Goal: Task Accomplishment & Management: Use online tool/utility

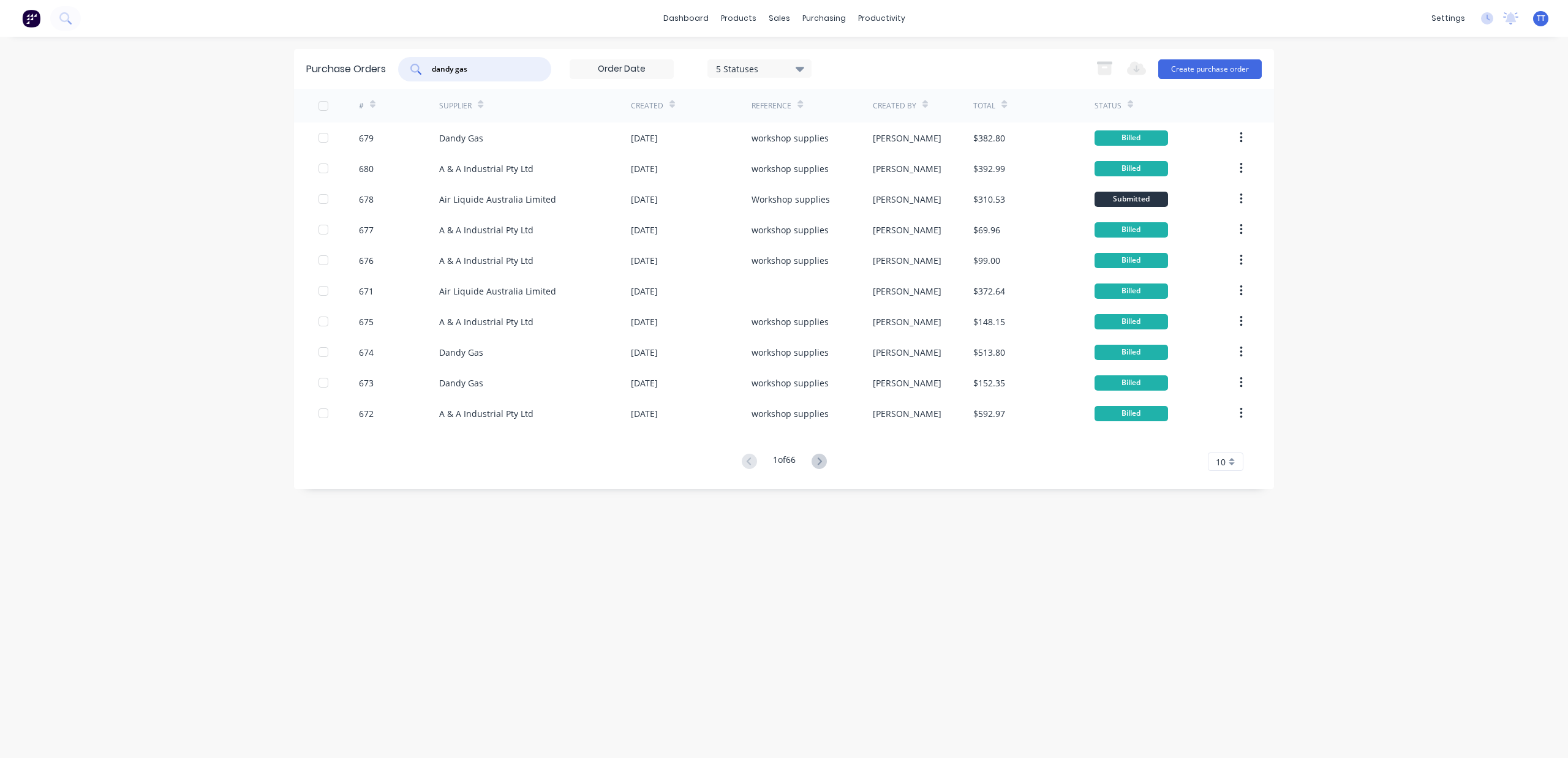
type input "dandy gas"
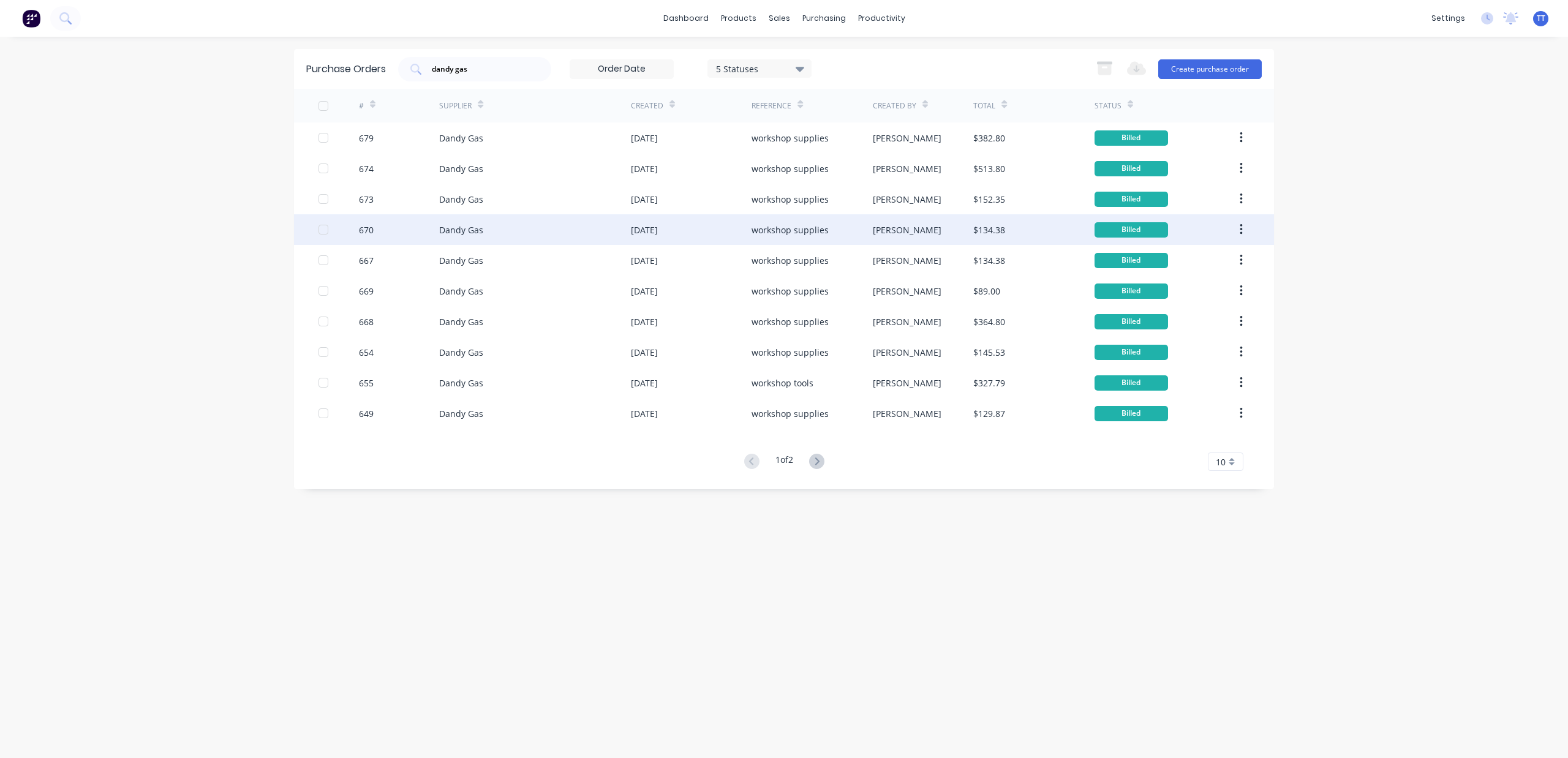
click at [598, 230] on div "Dandy Gas" at bounding box center [535, 229] width 191 height 30
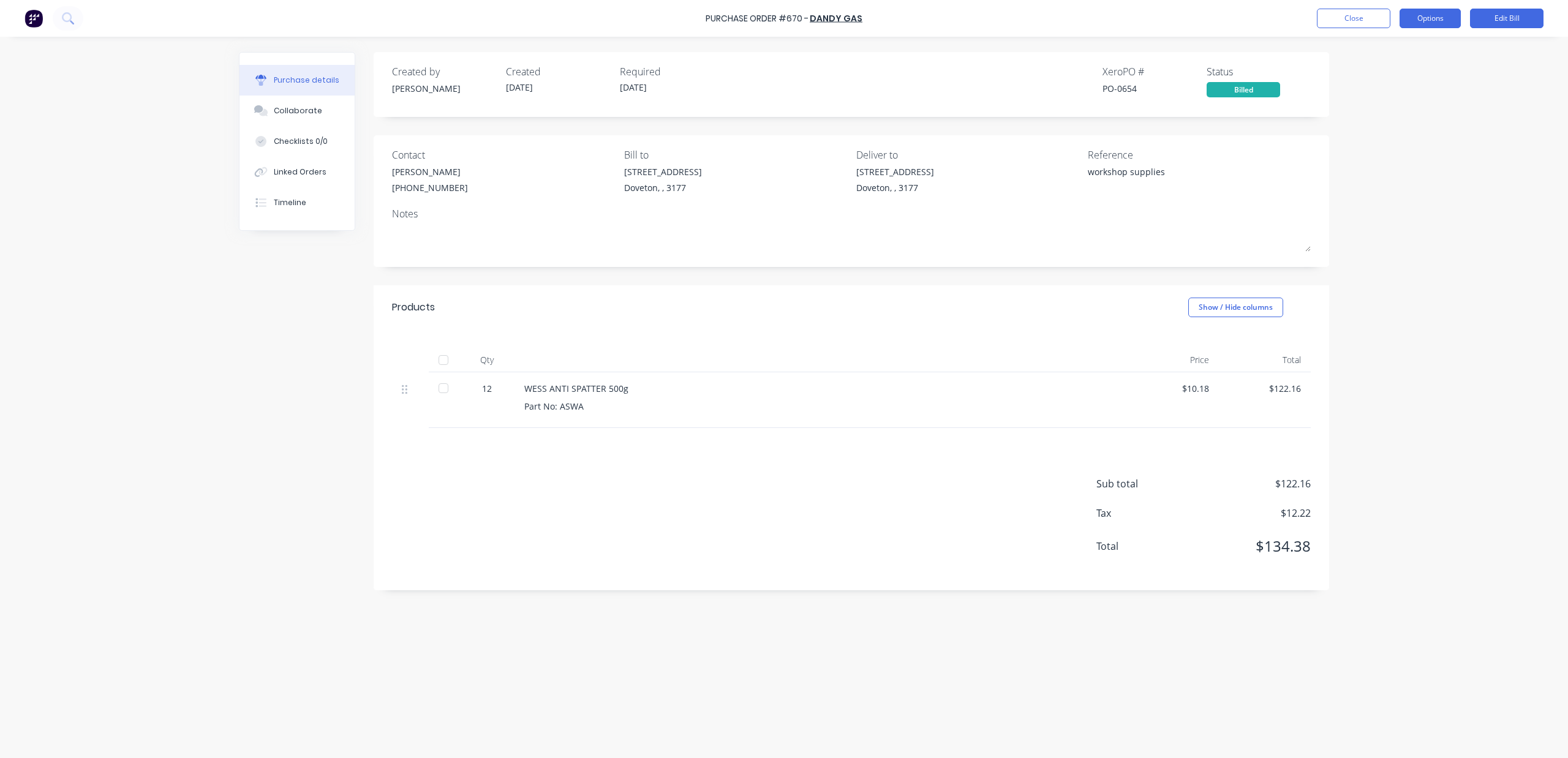
click at [1417, 24] on button "Options" at bounding box center [1430, 18] width 61 height 20
click at [1358, 48] on div "Print / Email" at bounding box center [1402, 50] width 94 height 18
click at [1375, 74] on div "With pricing" at bounding box center [1402, 74] width 94 height 18
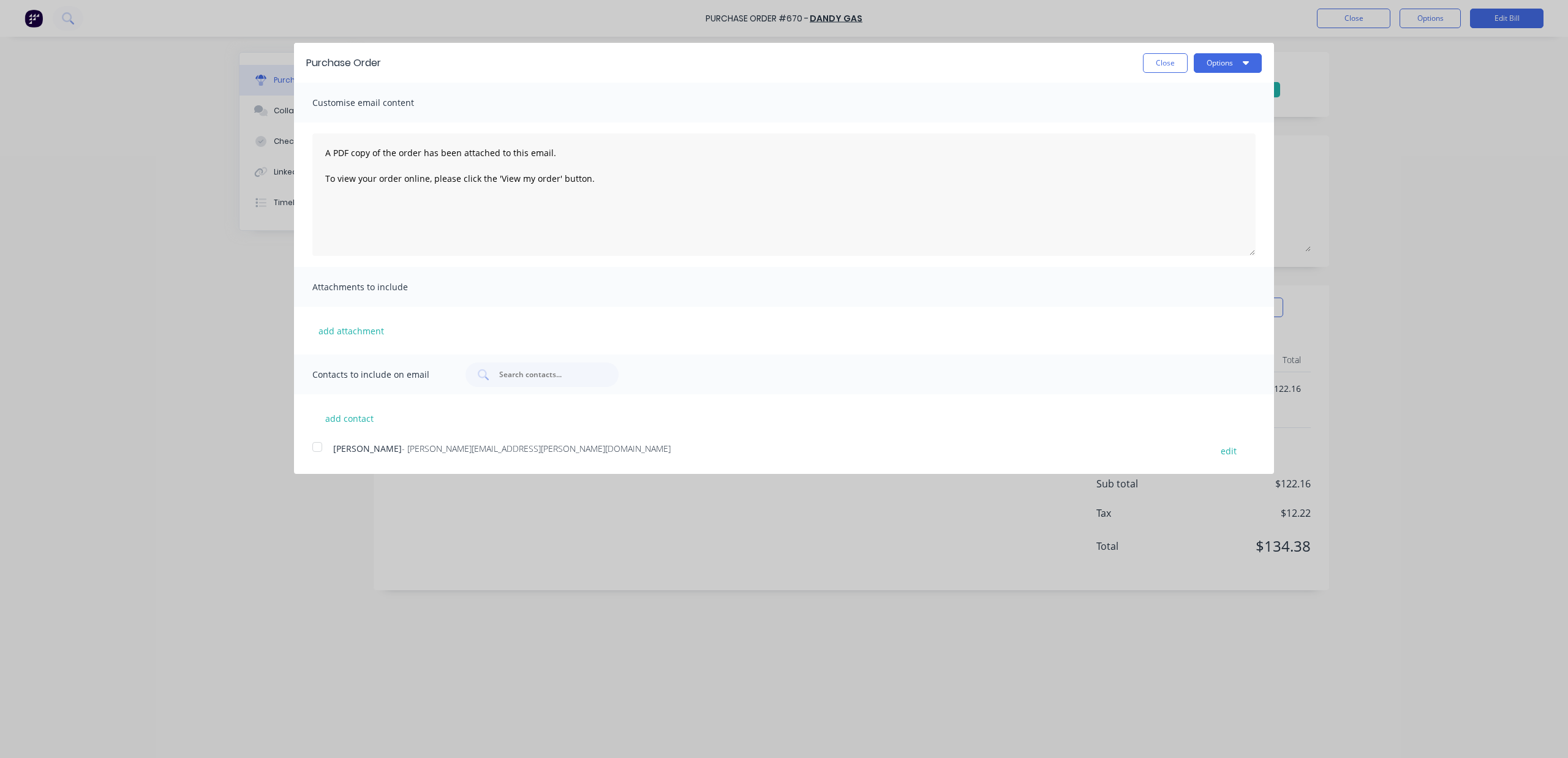
click at [1222, 50] on div "Purchase Order Close Options" at bounding box center [784, 63] width 980 height 40
click at [1219, 63] on button "Options" at bounding box center [1228, 63] width 68 height 20
click at [1183, 92] on div "Print" at bounding box center [1203, 94] width 94 height 18
click at [1160, 61] on button "Close" at bounding box center [1165, 63] width 44 height 20
type textarea "x"
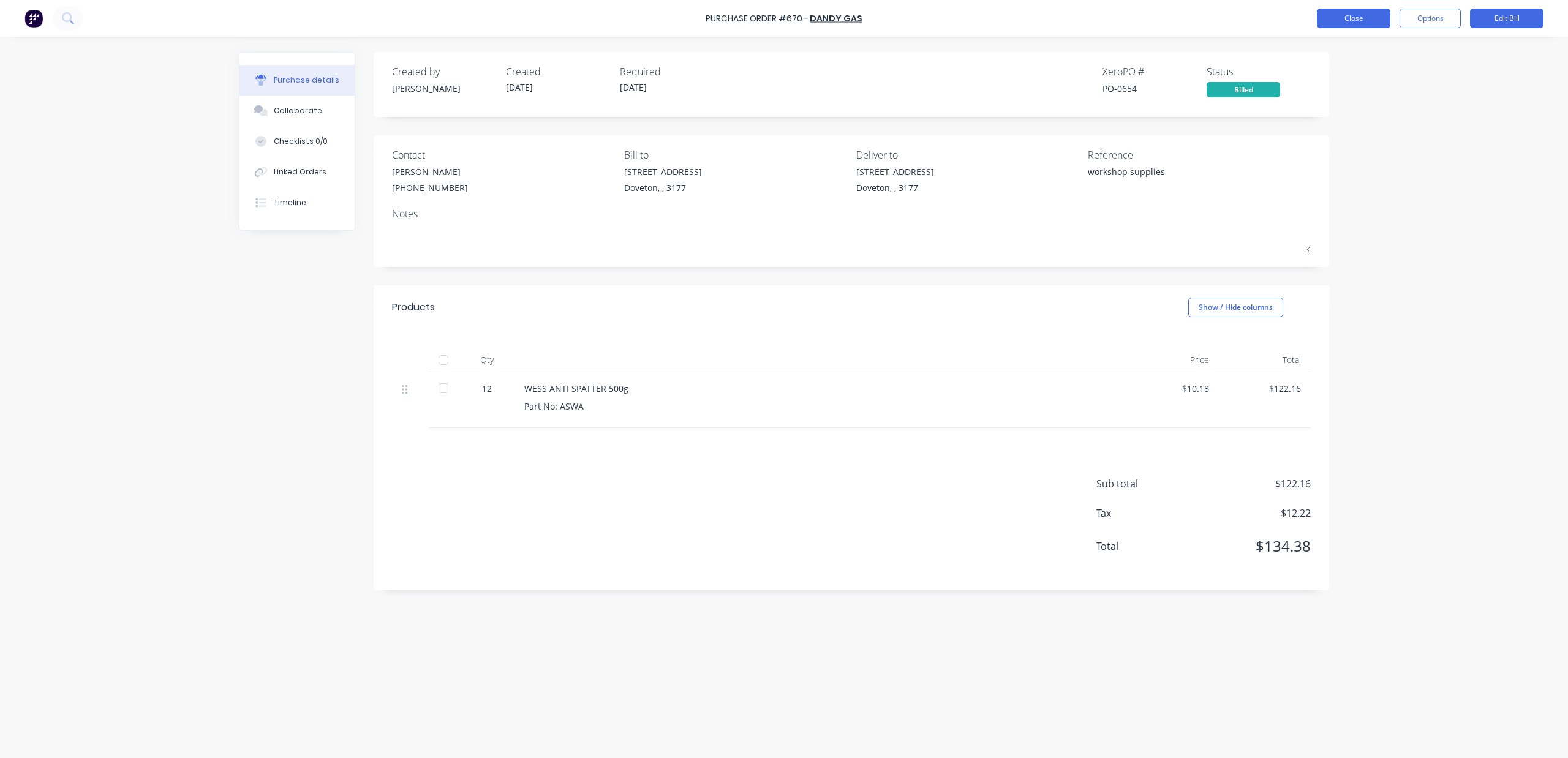
click at [1324, 27] on button "Close" at bounding box center [1353, 18] width 73 height 20
